Goal: Task Accomplishment & Management: Complete application form

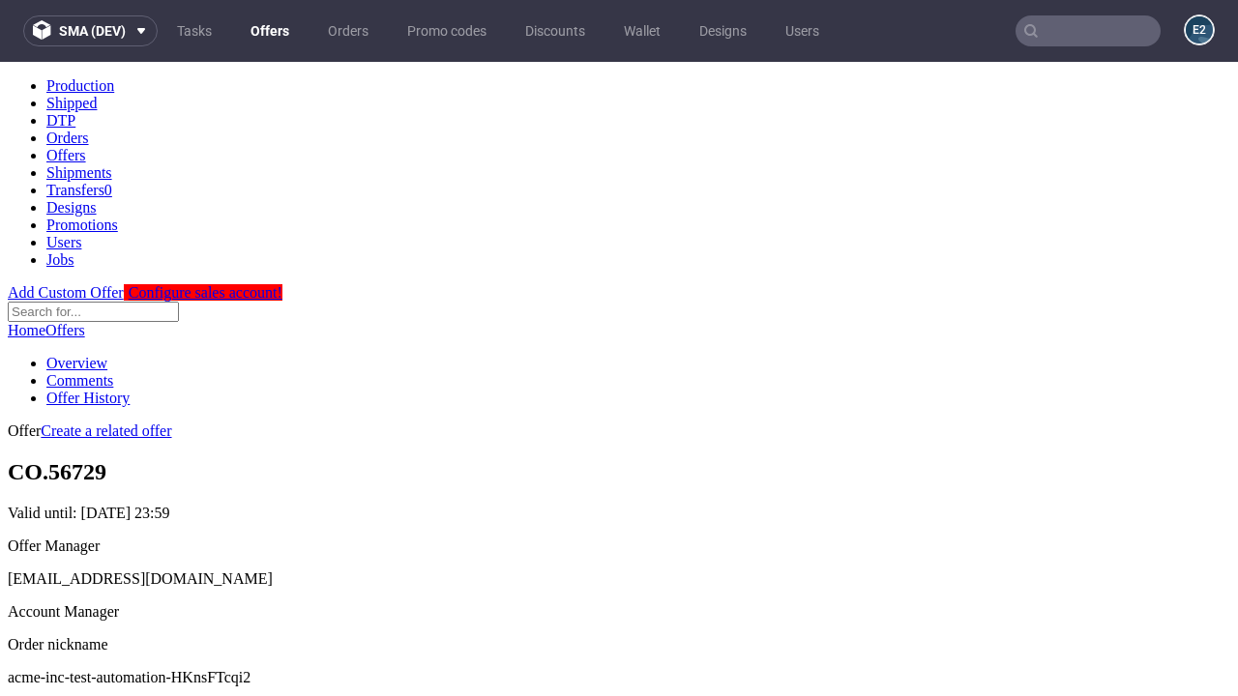
scroll to position [191, 0]
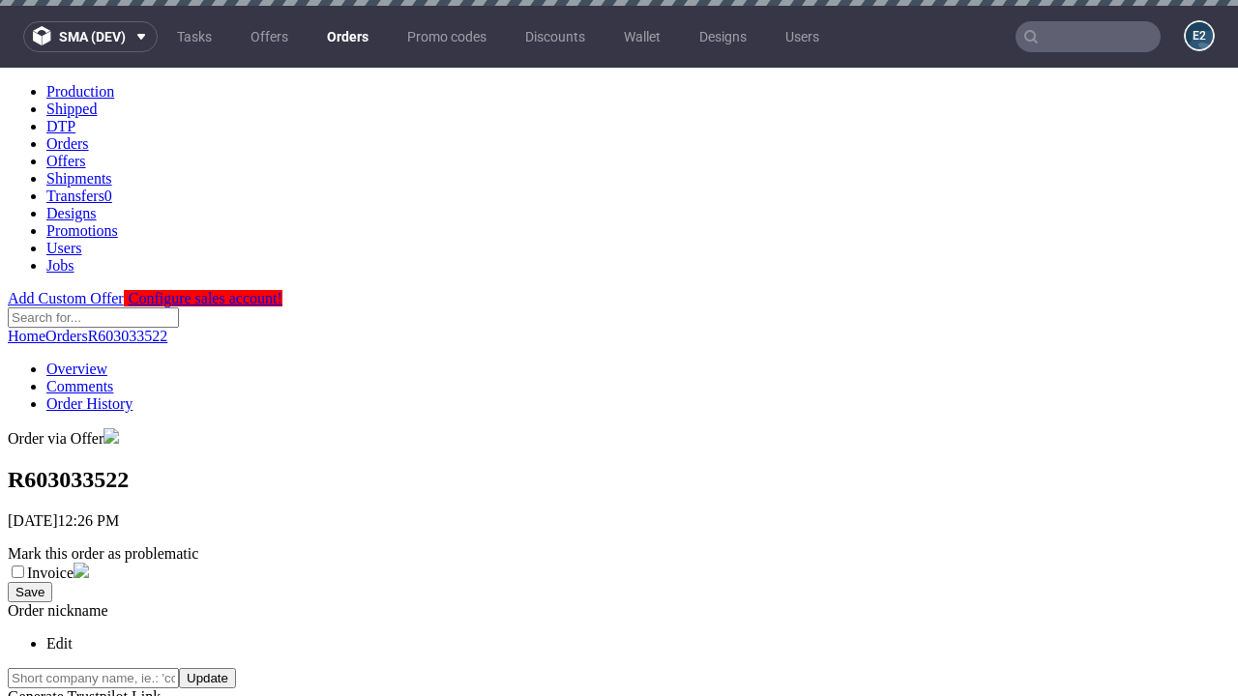
scroll to position [439, 0]
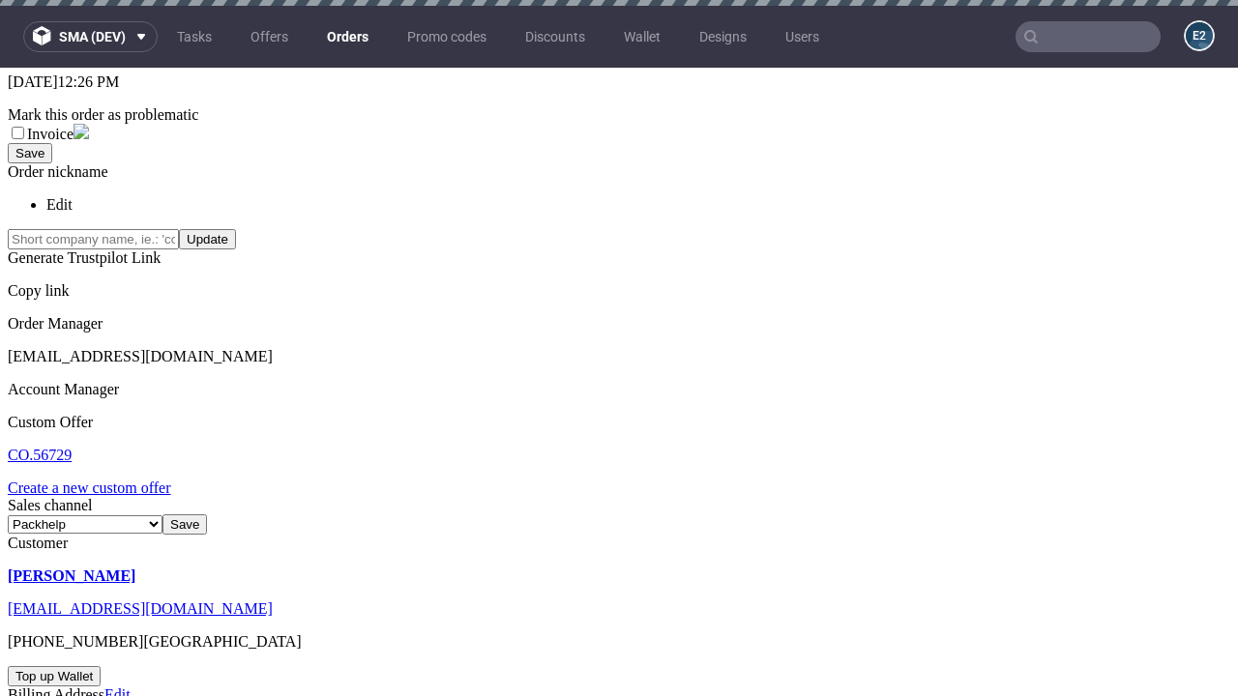
click at [99, 480] on link "Create a new custom offer" at bounding box center [89, 488] width 163 height 16
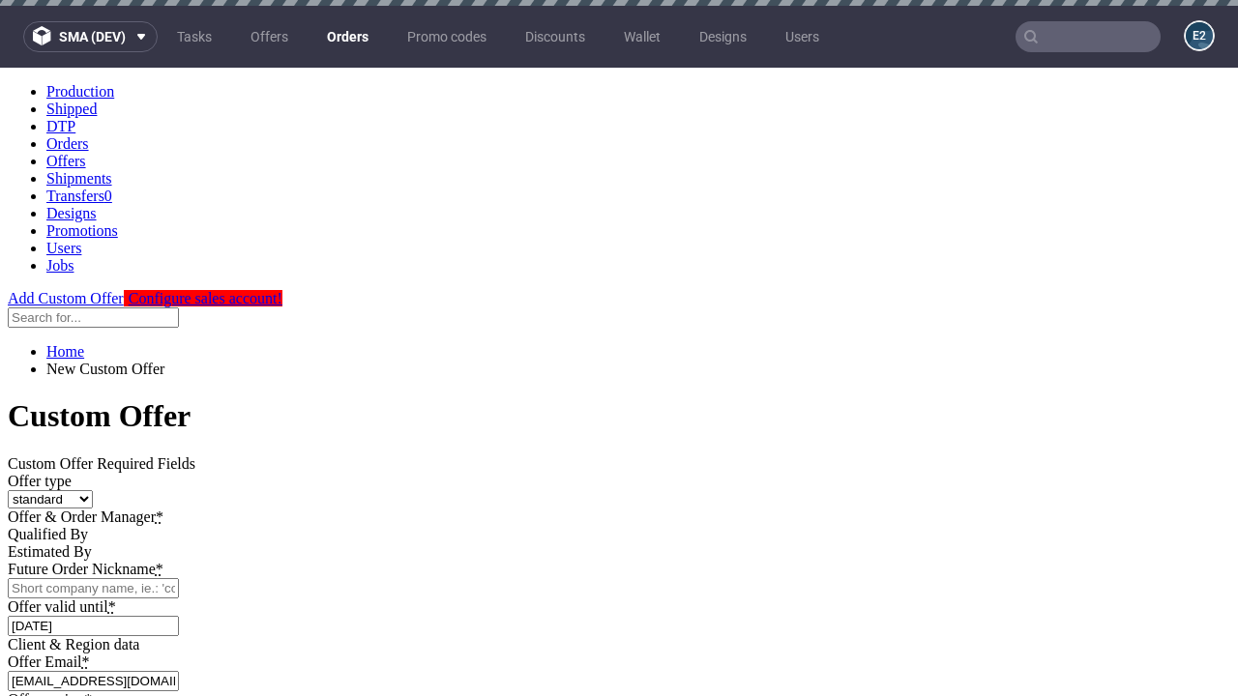
scroll to position [0, 0]
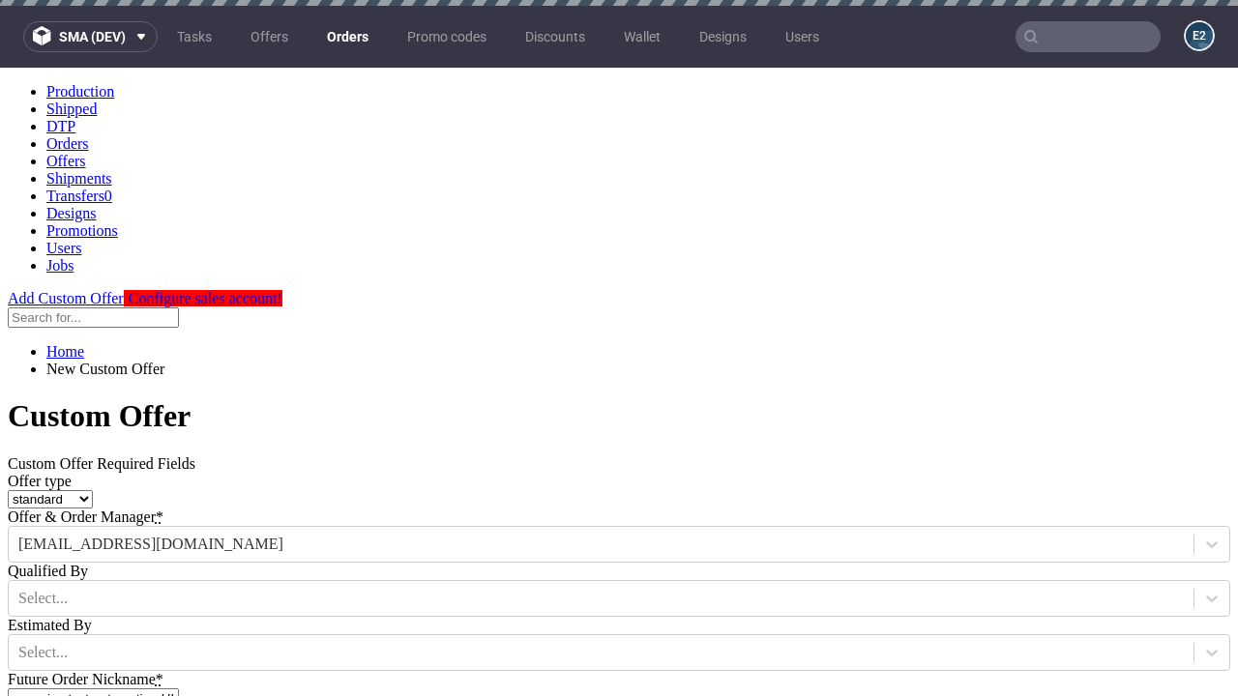
type input "acme-inc-test-automation-HKnsFTcqi2"
type input "2025-09-03"
type input "e2e-user-edFjwrREle@test.com"
select select "gb"
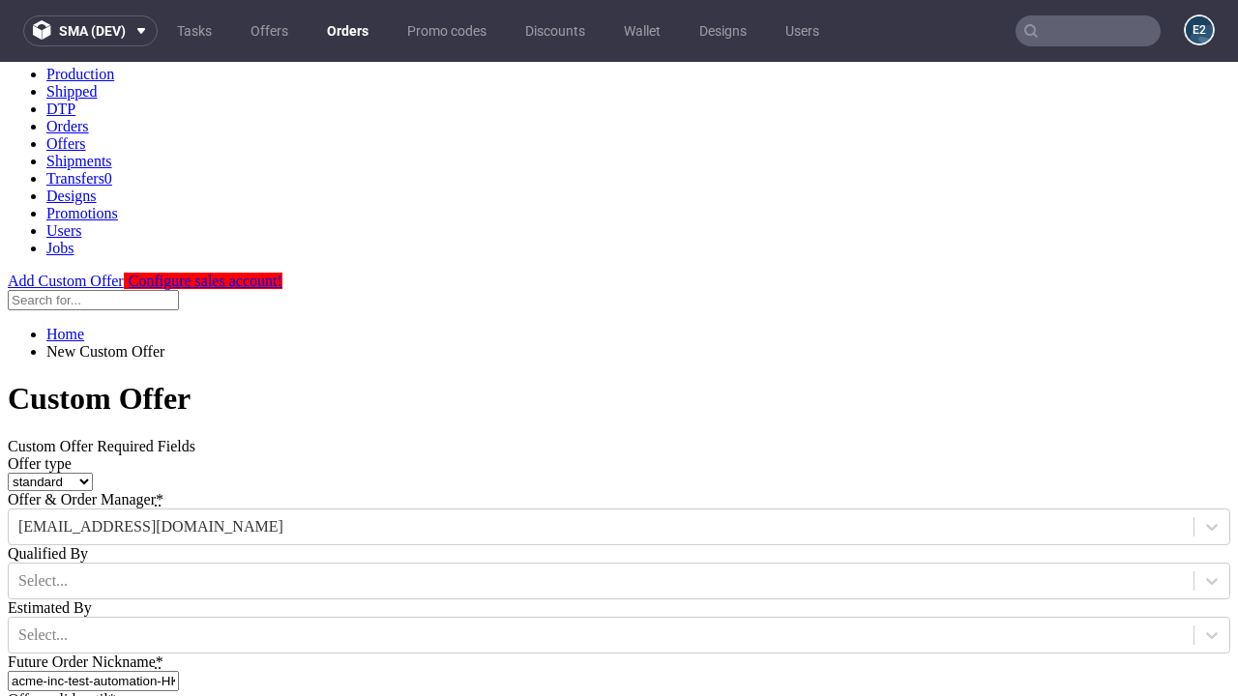
type input "e2e-user-edFjwrREle@test.com"
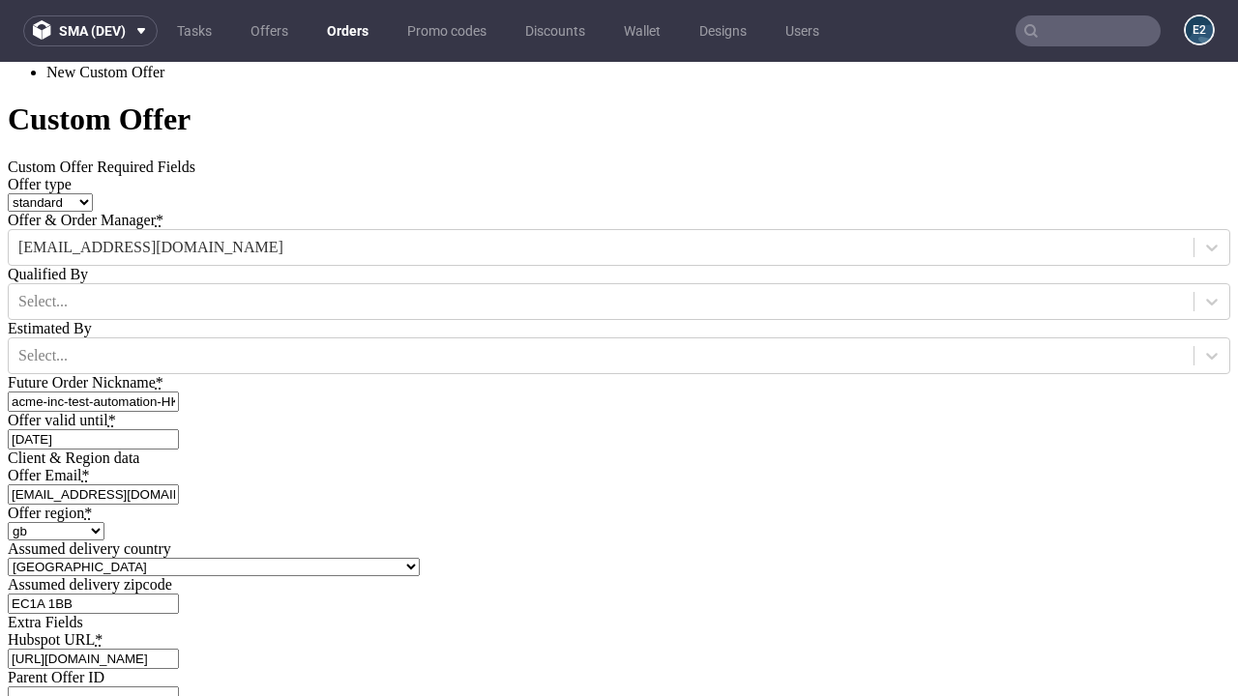
scroll to position [658, 0]
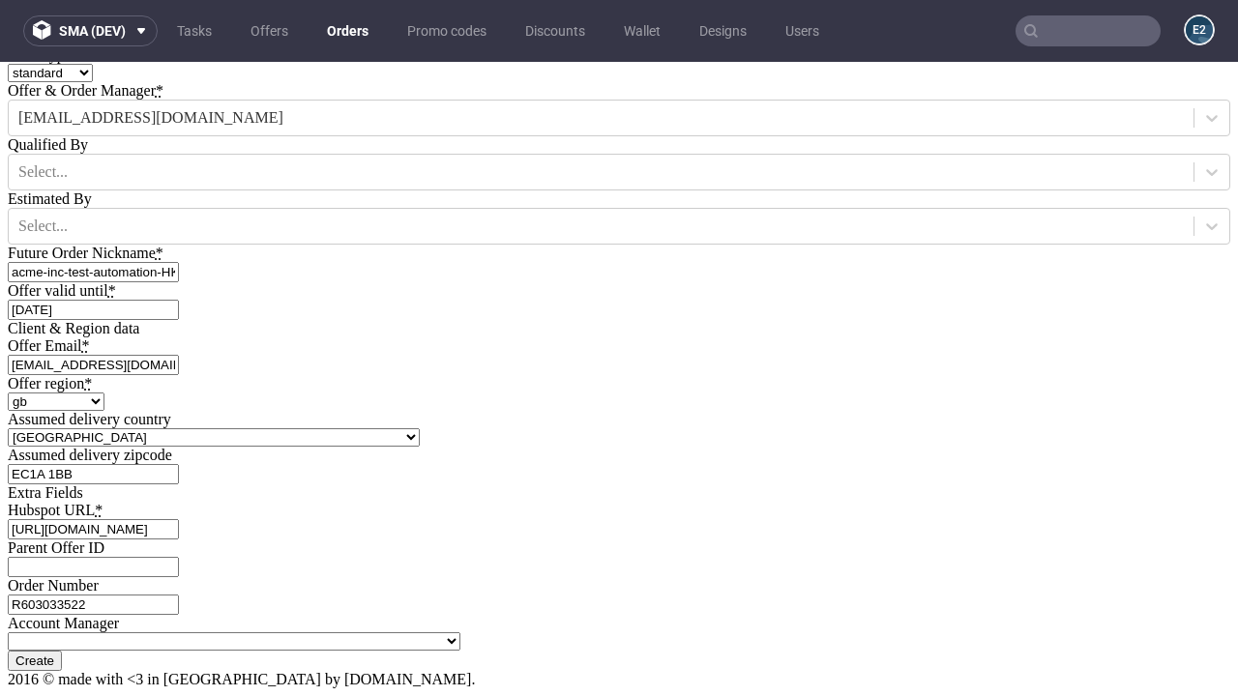
type input "[URL][DOMAIN_NAME]"
click at [62, 651] on input "Create" at bounding box center [35, 661] width 54 height 20
type input "Please wait..."
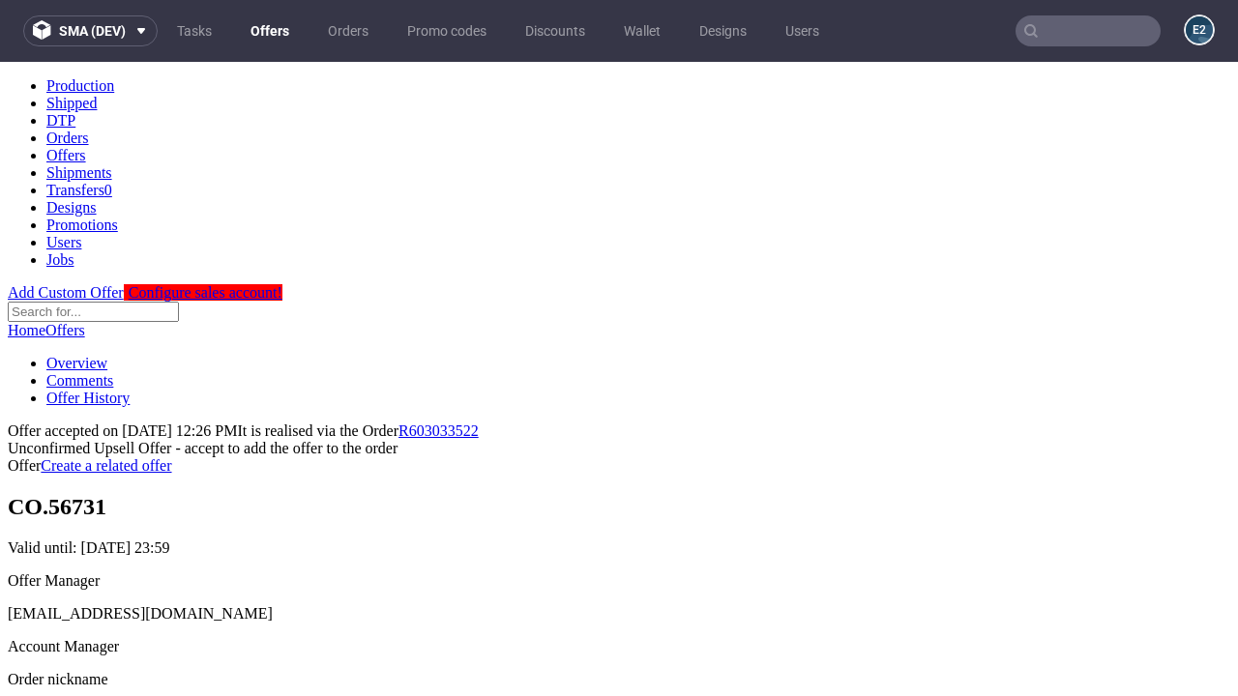
scroll to position [298, 0]
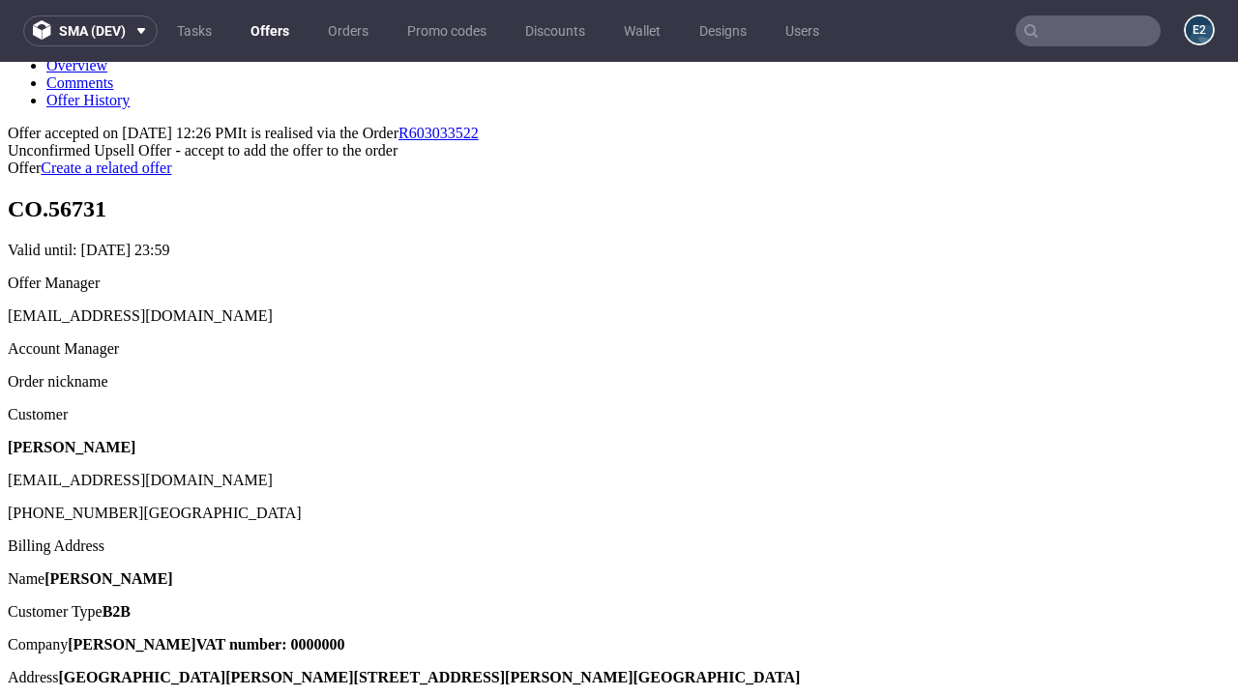
type input "In progress..."
